Goal: Task Accomplishment & Management: Use online tool/utility

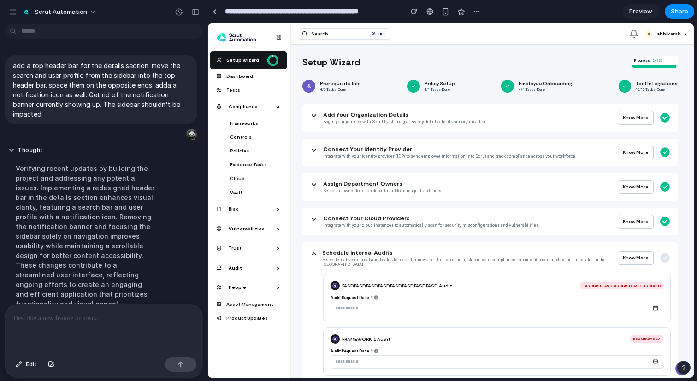
scroll to position [70, 0]
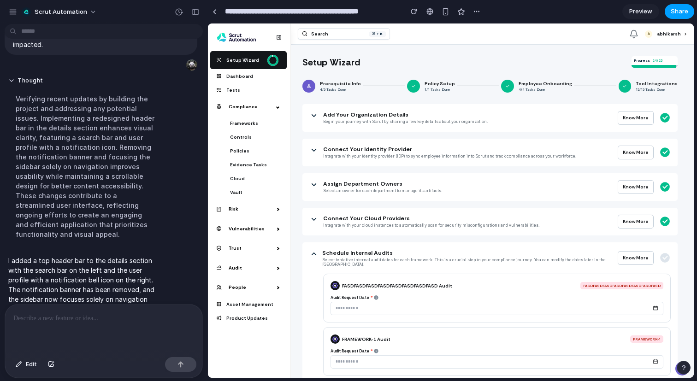
click at [680, 12] on span "Share" at bounding box center [680, 11] width 18 height 9
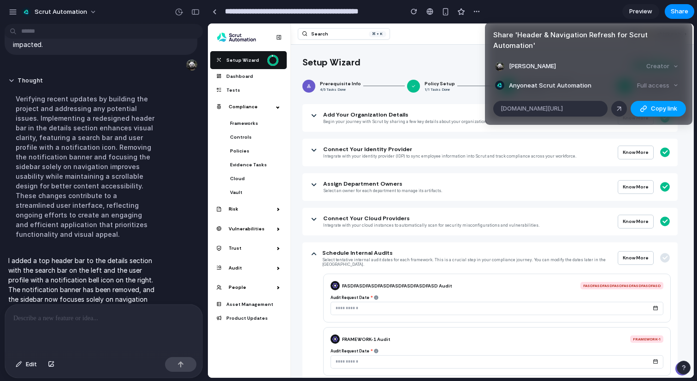
click at [645, 107] on div "button" at bounding box center [643, 108] width 7 height 7
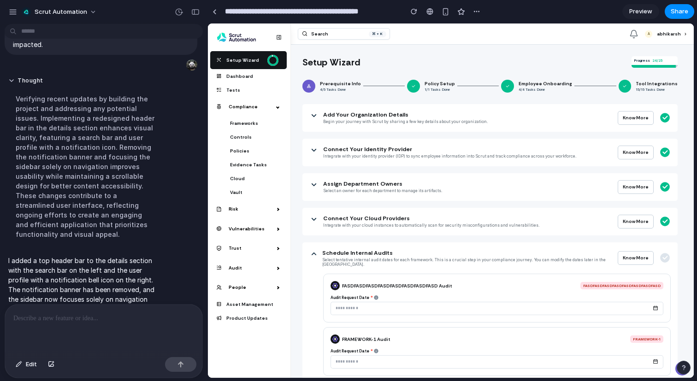
click at [523, 137] on div "Share ' Header & Navigation Refresh for Scrut Automation ' [PERSON_NAME] Creato…" at bounding box center [348, 190] width 697 height 381
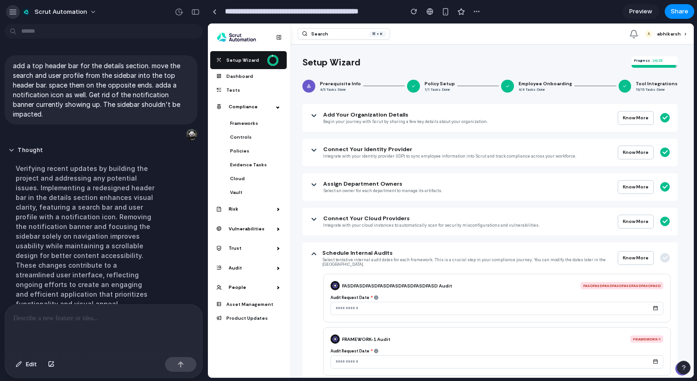
click at [12, 16] on button "button" at bounding box center [13, 12] width 14 height 14
click at [15, 11] on div "button" at bounding box center [13, 12] width 8 height 8
click at [176, 208] on div "Thought Verifying recent updates by building the project and addressing any pot…" at bounding box center [101, 230] width 193 height 179
click at [244, 172] on span "Cloud" at bounding box center [254, 179] width 48 height 14
click at [252, 179] on span "Cloud" at bounding box center [254, 179] width 48 height 14
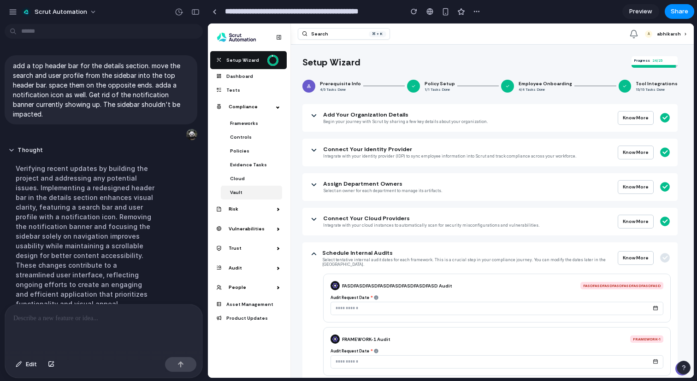
click at [244, 197] on span "Vault" at bounding box center [254, 193] width 48 height 14
click at [254, 86] on span "Tests" at bounding box center [249, 90] width 66 height 14
click at [252, 70] on span "Dashboard" at bounding box center [249, 76] width 66 height 14
click at [252, 83] on span "Tests" at bounding box center [249, 90] width 66 height 14
click at [255, 301] on span "Asset Management" at bounding box center [249, 304] width 66 height 14
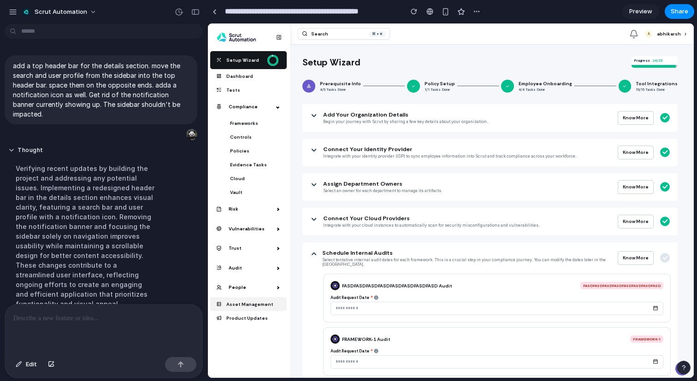
scroll to position [39, 0]
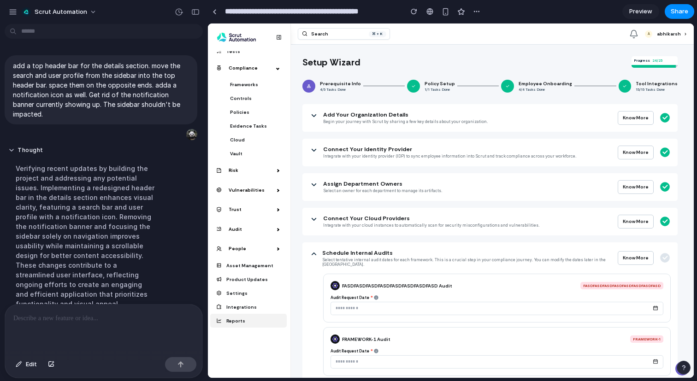
click at [255, 314] on span "Reports" at bounding box center [249, 321] width 66 height 14
click at [65, 320] on p at bounding box center [103, 318] width 181 height 11
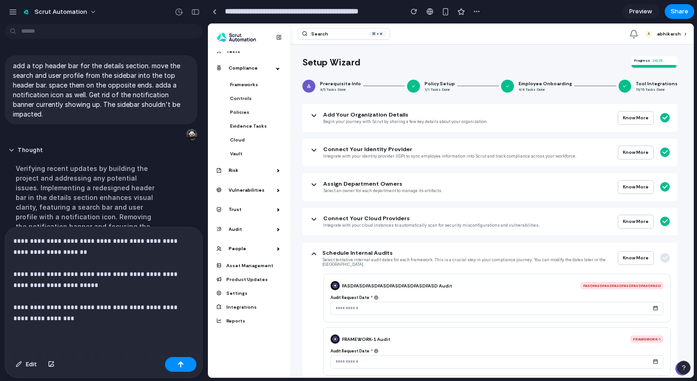
click at [625, 287] on p "FASDFASDFASDFASDFASDFASDFASDFASD" at bounding box center [621, 286] width 77 height 4
copy p "FASDFASDFASDFASDFASDFASDFASDFASD"
click at [32, 321] on p "**********" at bounding box center [103, 280] width 181 height 89
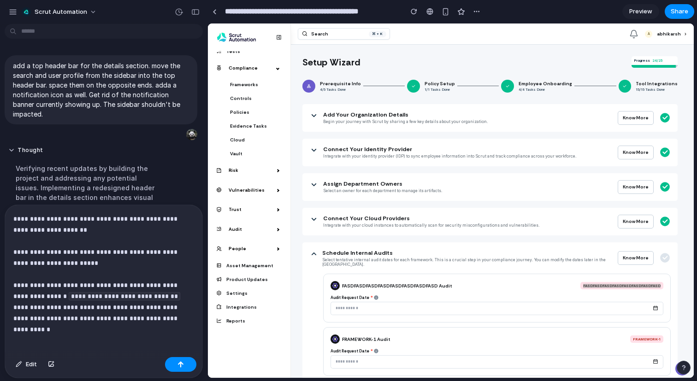
click at [32, 320] on p "**********" at bounding box center [103, 269] width 181 height 111
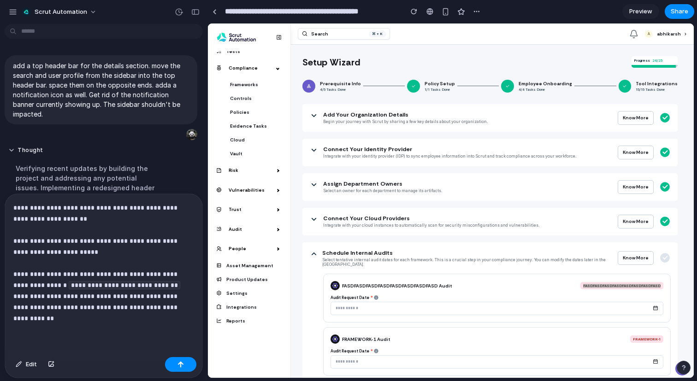
click at [88, 307] on p "**********" at bounding box center [103, 263] width 181 height 122
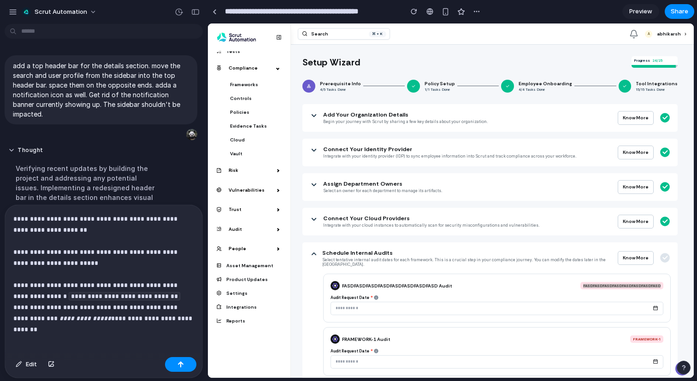
click at [193, 317] on p "**********" at bounding box center [103, 269] width 181 height 111
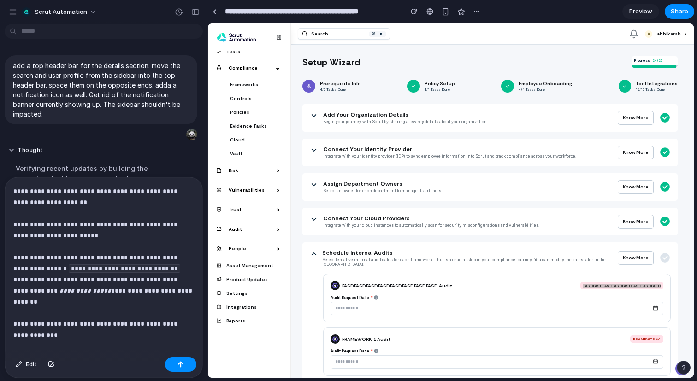
click at [14, 327] on p "**********" at bounding box center [103, 258] width 181 height 144
click at [87, 321] on p "**********" at bounding box center [103, 258] width 181 height 144
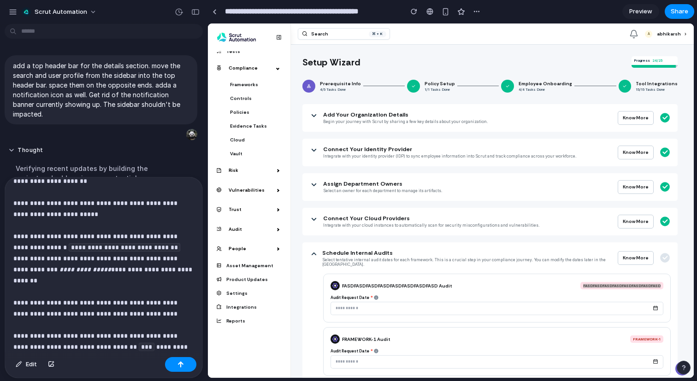
scroll to position [32, 0]
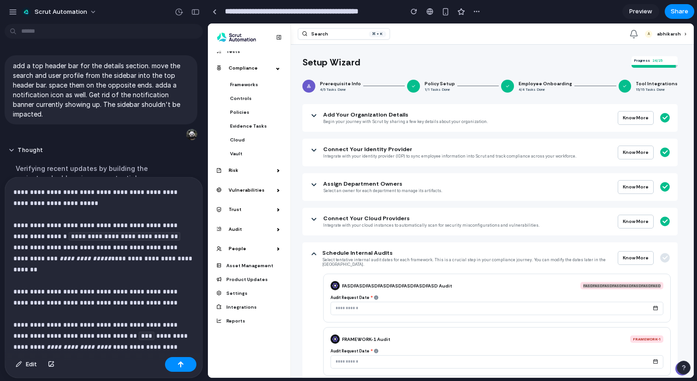
click at [167, 290] on p "**********" at bounding box center [103, 254] width 181 height 200
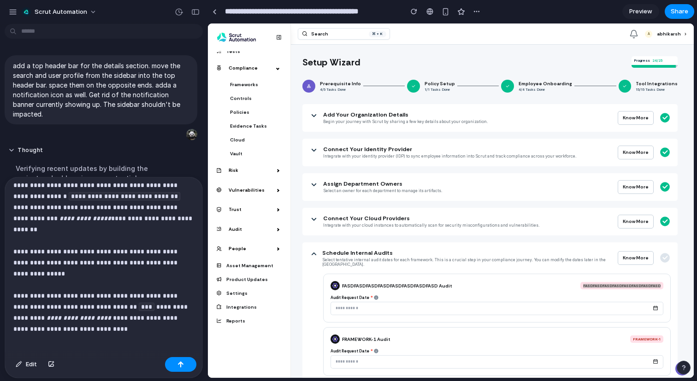
click at [109, 316] on p "**********" at bounding box center [103, 218] width 181 height 211
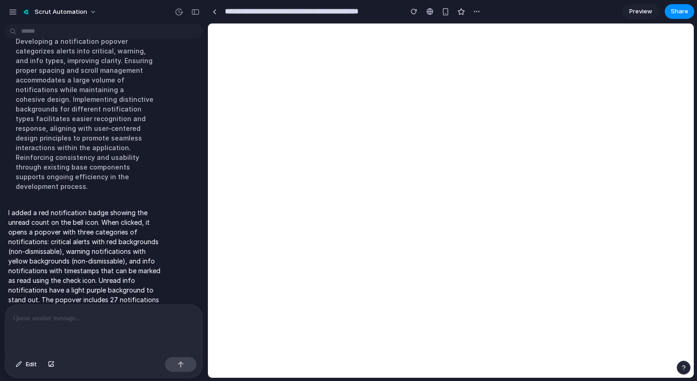
scroll to position [0, 0]
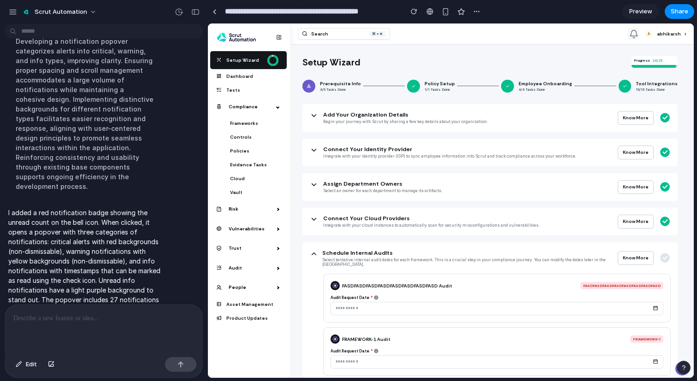
click at [638, 34] on span "11" at bounding box center [634, 33] width 8 height 7
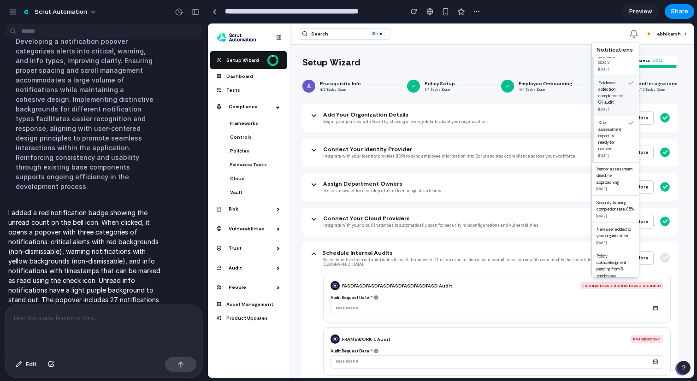
scroll to position [342, 0]
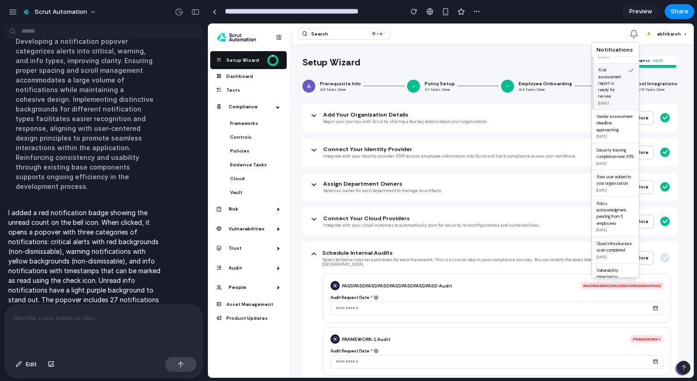
click at [633, 71] on icon "Mark as read" at bounding box center [631, 70] width 4 height 3
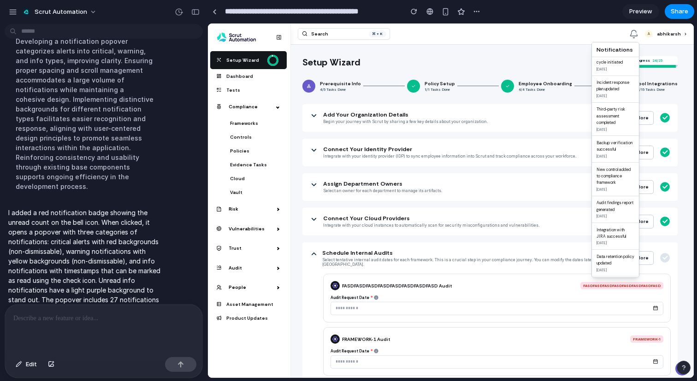
scroll to position [728, 0]
click at [625, 143] on p "Audit findings report generated" at bounding box center [616, 146] width 38 height 13
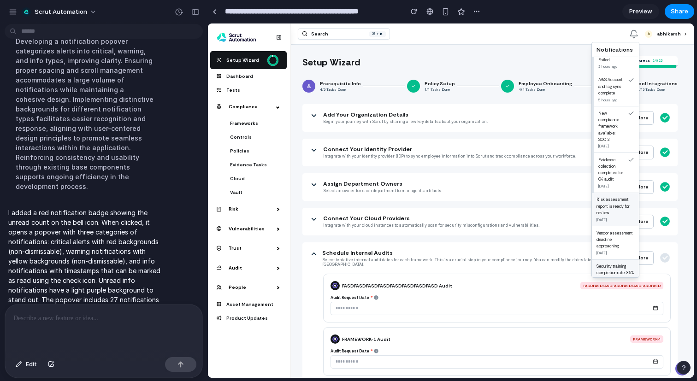
scroll to position [210, 0]
click at [75, 321] on p at bounding box center [103, 318] width 181 height 11
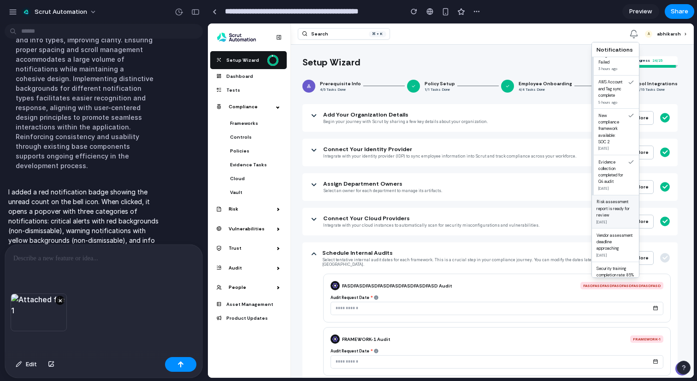
scroll to position [0, 0]
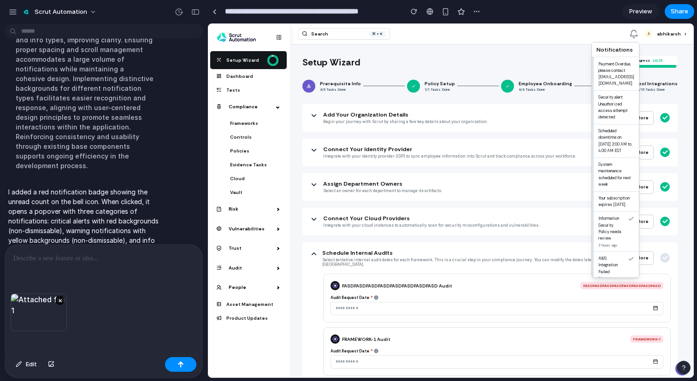
click at [69, 267] on div at bounding box center [103, 269] width 197 height 49
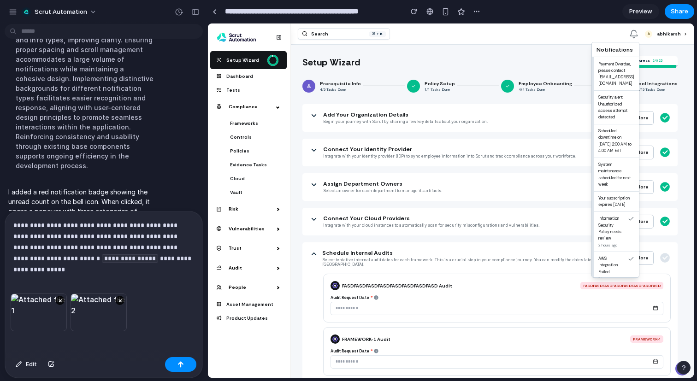
click at [127, 258] on p "**********" at bounding box center [103, 242] width 181 height 45
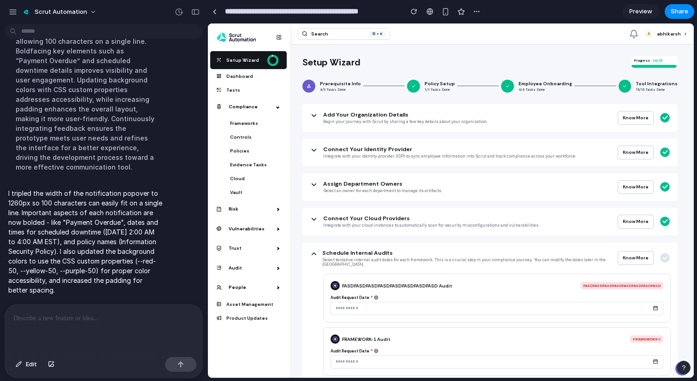
scroll to position [1772, 0]
click at [638, 32] on span "11" at bounding box center [634, 33] width 8 height 7
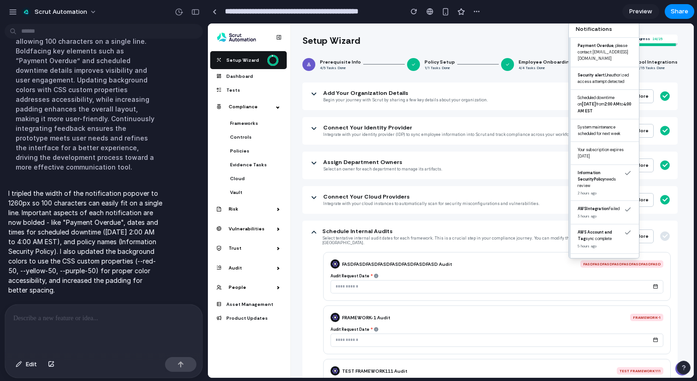
scroll to position [0, 0]
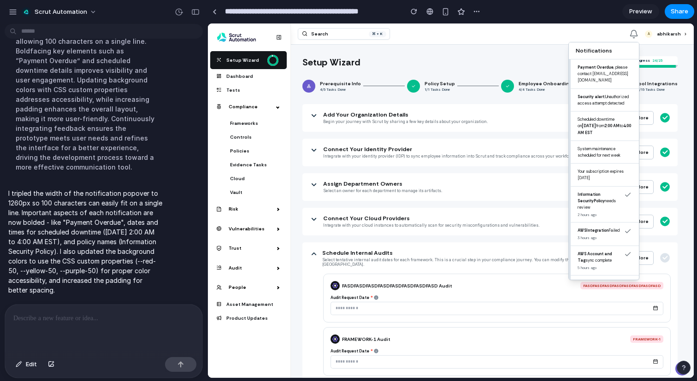
click at [531, 54] on div "Setup Wizard Progress 24/25 Prerequisite Info 4/5 Tasks Done Policy Setup 1/1 T…" at bounding box center [492, 344] width 403 height 598
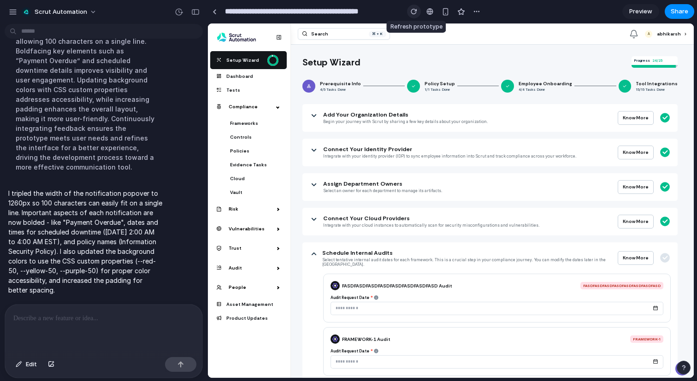
click at [413, 13] on div "button" at bounding box center [414, 11] width 6 height 6
click at [638, 30] on span "11" at bounding box center [634, 33] width 8 height 7
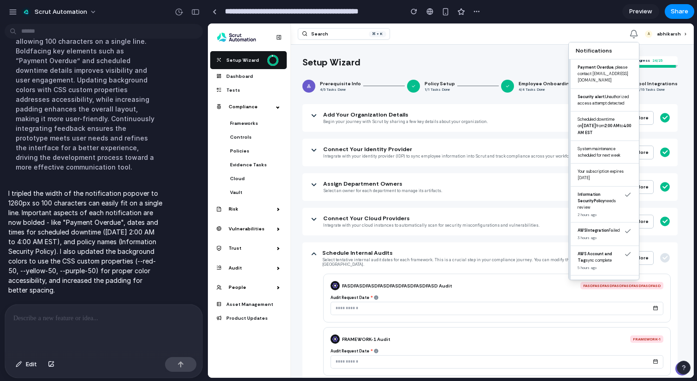
click at [118, 322] on p at bounding box center [103, 318] width 181 height 11
